Goal: Information Seeking & Learning: Find specific fact

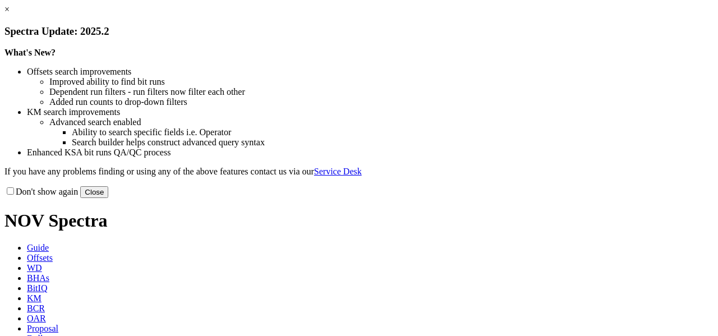
click at [108, 198] on button "Close" at bounding box center [94, 192] width 28 height 12
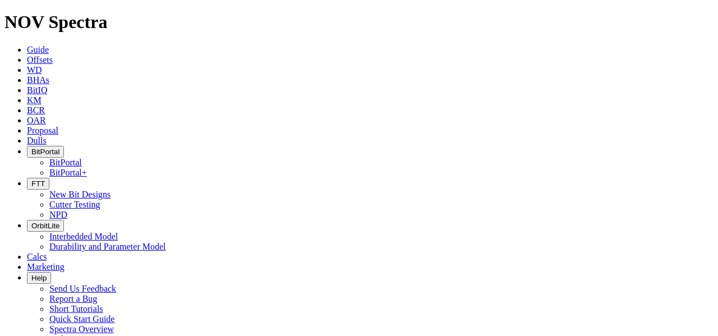
click at [53, 55] on span "Offsets" at bounding box center [40, 60] width 26 height 10
type input "A316803"
radio input "true"
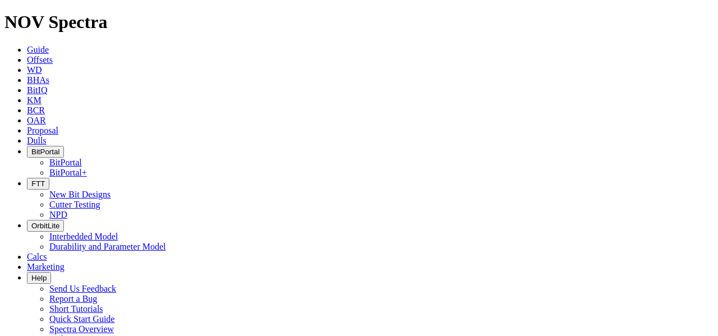
radio input "false"
radio input "true"
drag, startPoint x: 63, startPoint y: 48, endPoint x: 24, endPoint y: 48, distance: 39.3
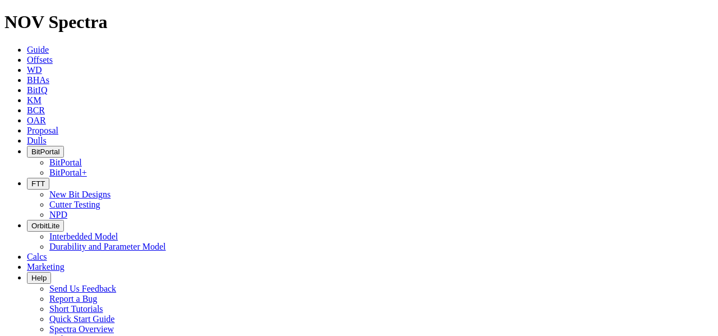
type input "A320605"
radio input "true"
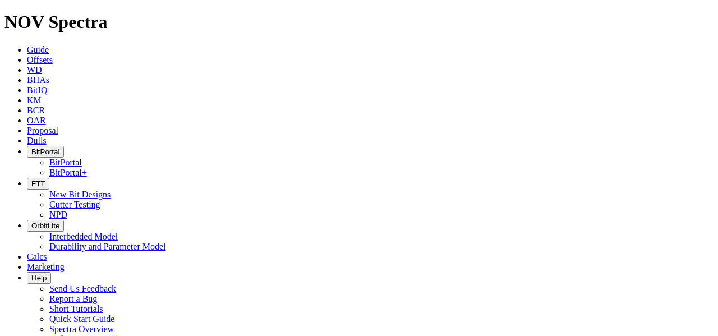
radio input "false"
